Goal: Find specific page/section: Find specific page/section

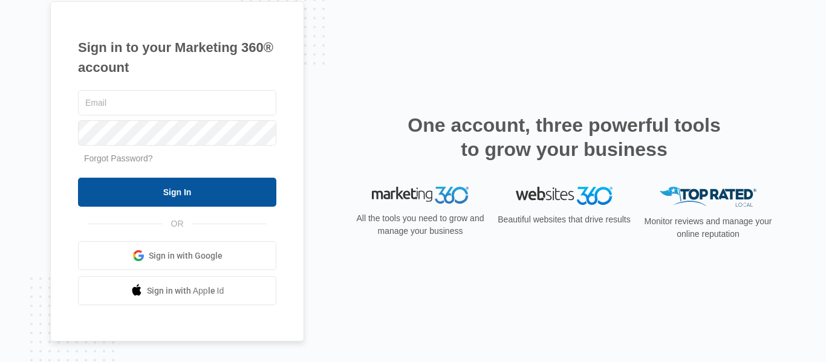
type input "[EMAIL_ADDRESS][DOMAIN_NAME]"
click at [163, 189] on input "Sign In" at bounding box center [177, 192] width 198 height 29
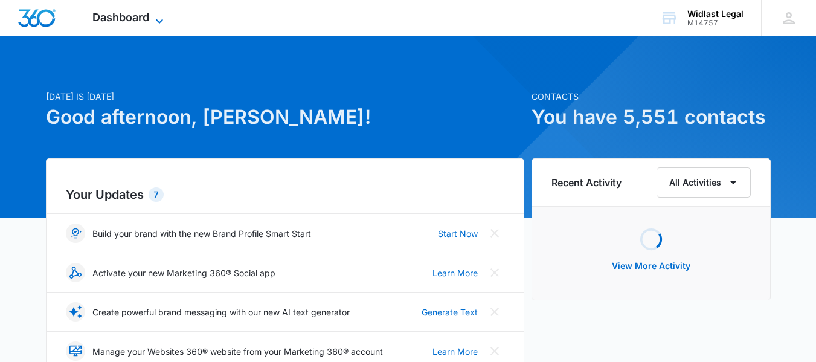
click at [153, 19] on icon at bounding box center [159, 21] width 15 height 15
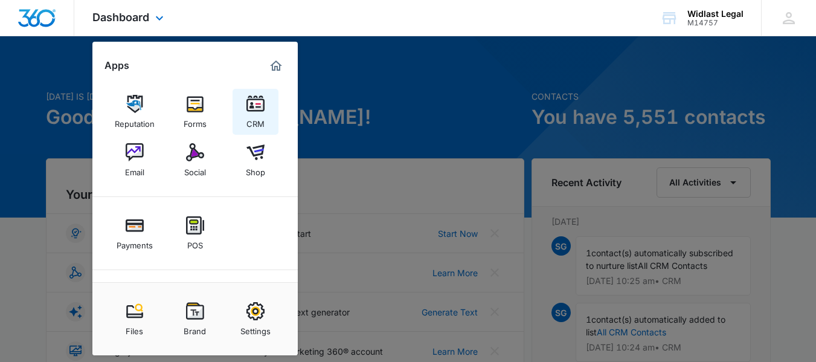
click at [254, 115] on div "CRM" at bounding box center [256, 121] width 18 height 16
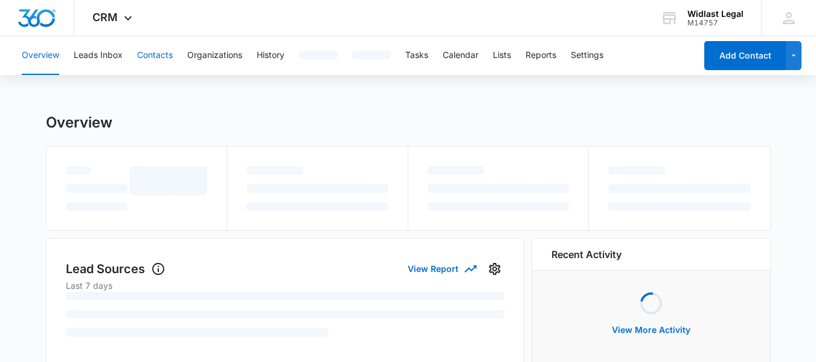
click at [143, 54] on button "Contacts" at bounding box center [155, 55] width 36 height 39
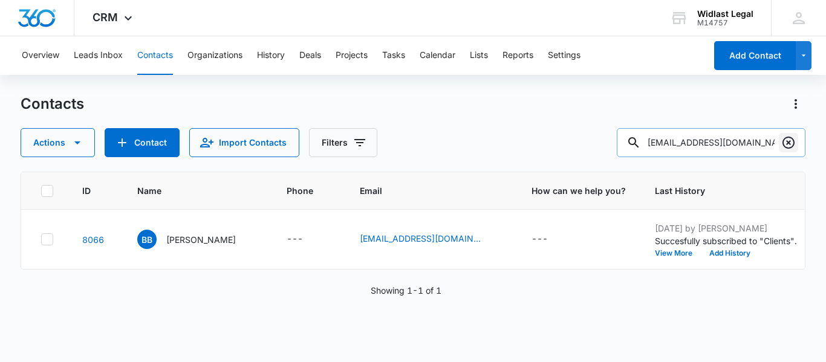
click at [790, 143] on icon "Clear" at bounding box center [788, 142] width 15 height 15
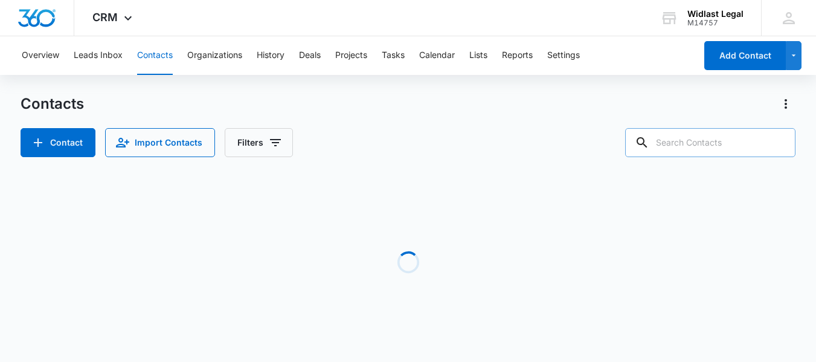
click at [739, 143] on input "text" at bounding box center [710, 142] width 170 height 29
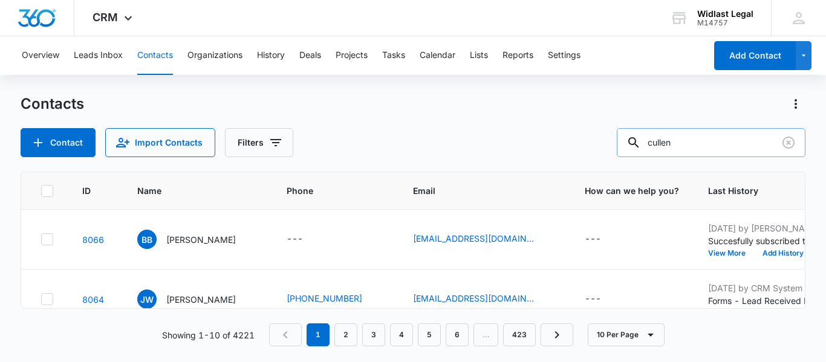
type input "cullen"
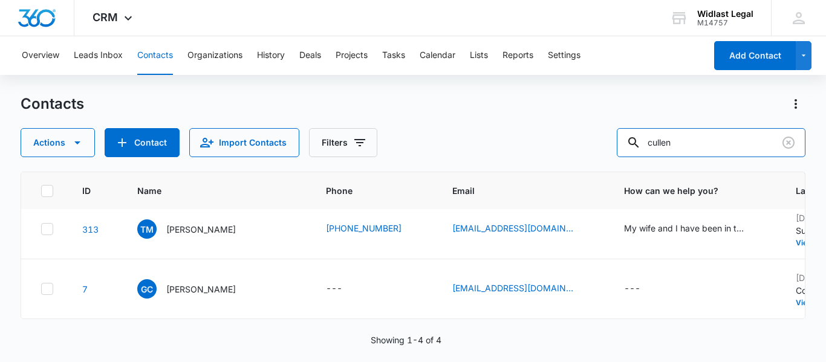
scroll to position [139, 0]
